Goal: Information Seeking & Learning: Learn about a topic

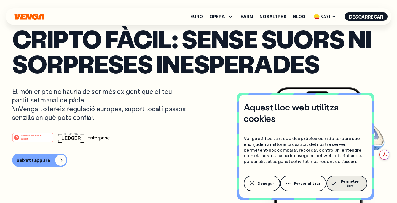
click at [345, 187] on button "Permetre tot" at bounding box center [346, 182] width 41 height 15
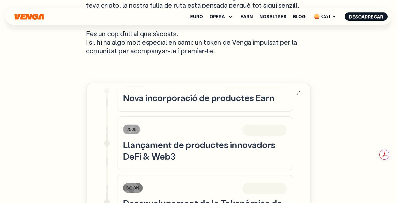
scroll to position [419, 0]
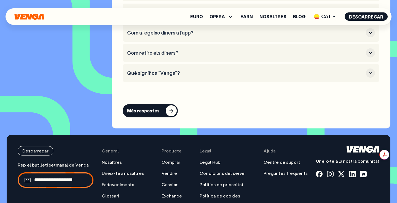
click at [185, 68] on button "Què significa “Venga”?" at bounding box center [251, 72] width 248 height 9
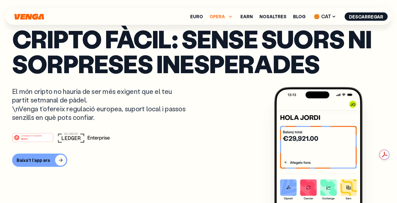
scroll to position [0, 0]
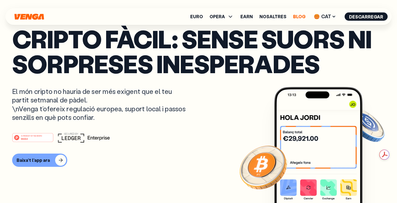
click at [299, 18] on link "Blog" at bounding box center [299, 16] width 12 height 4
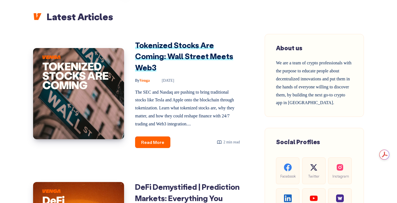
scroll to position [206, 0]
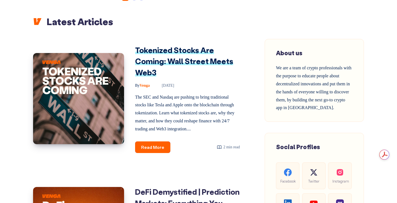
click at [180, 66] on link "Tokenized Stocks Are Coming: Wall Street Meets Web3" at bounding box center [184, 61] width 98 height 32
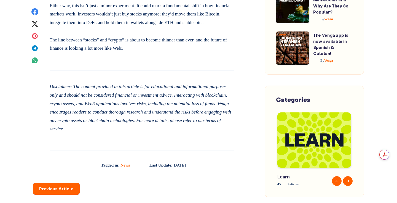
scroll to position [785, 0]
